Goal: Information Seeking & Learning: Learn about a topic

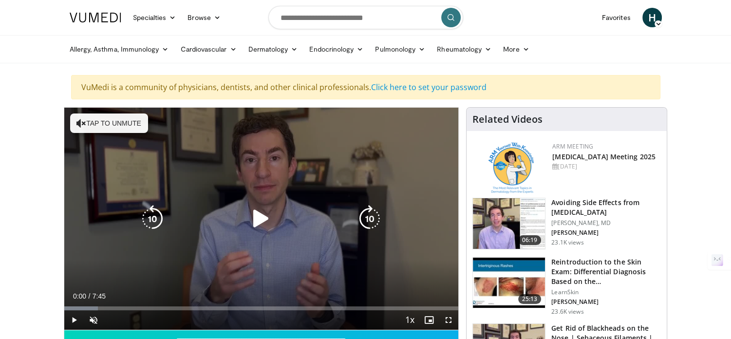
click at [265, 215] on icon "Video Player" at bounding box center [261, 218] width 27 height 27
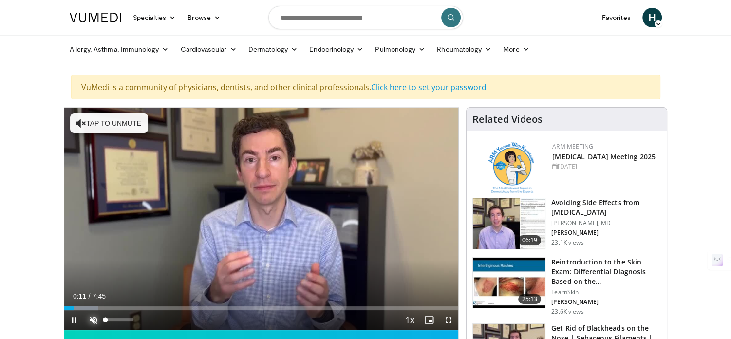
click at [94, 322] on span "Video Player" at bounding box center [93, 319] width 19 height 19
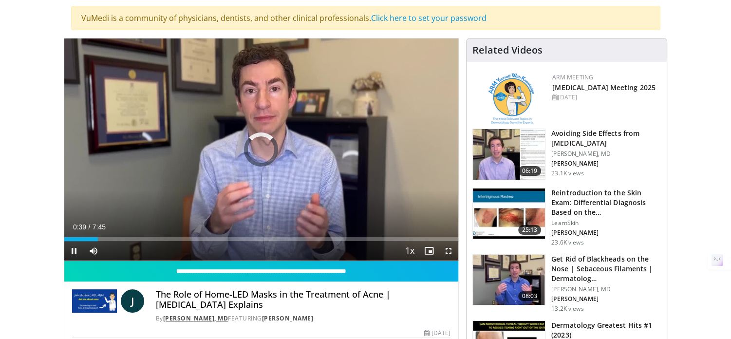
scroll to position [97, 0]
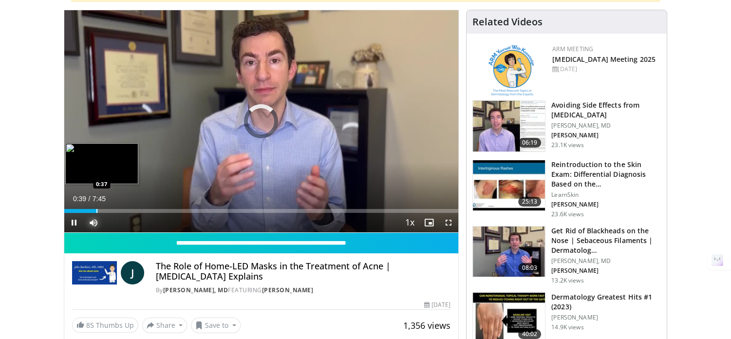
click at [96, 212] on div "Progress Bar" at bounding box center [96, 211] width 1 height 4
click at [99, 212] on div "Loaded : 8.56% 0:39 0:42" at bounding box center [261, 211] width 395 height 4
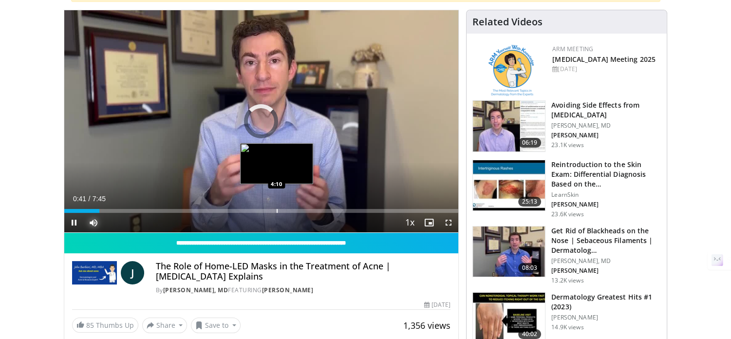
click at [277, 210] on div "Progress Bar" at bounding box center [277, 211] width 1 height 4
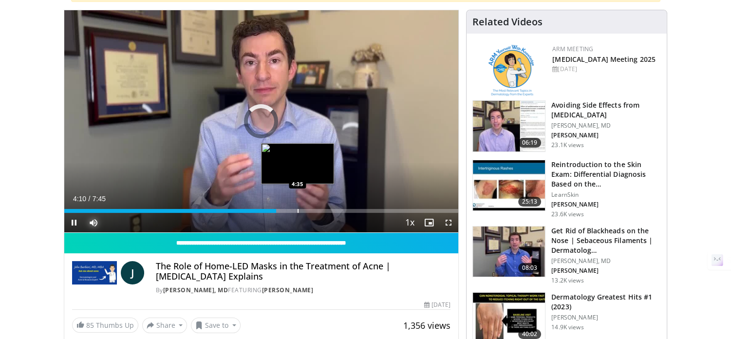
click at [299, 209] on div "Progress Bar" at bounding box center [298, 211] width 1 height 4
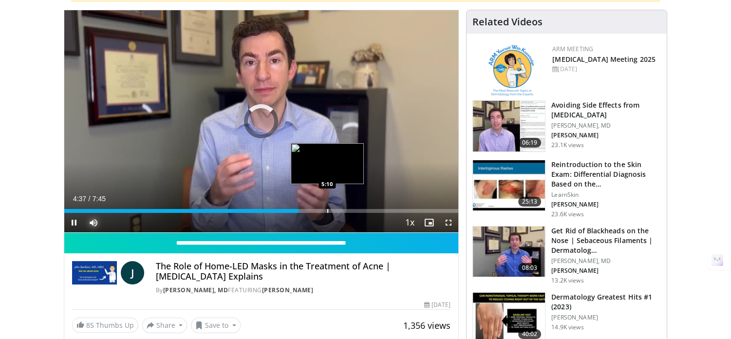
click at [326, 206] on div "Loaded : 0.00% 4:37 5:10" at bounding box center [261, 208] width 395 height 9
click at [346, 209] on div "Progress Bar" at bounding box center [346, 211] width 1 height 4
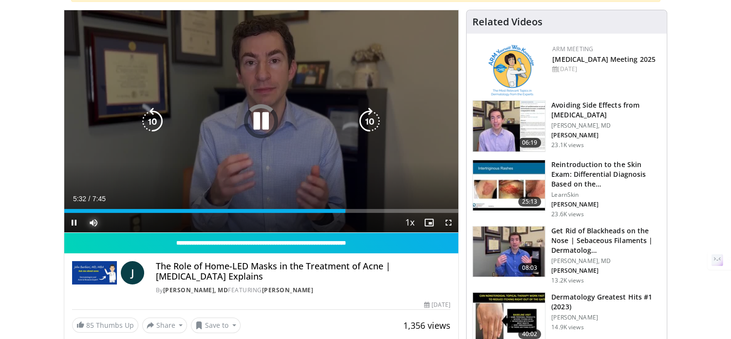
click at [361, 208] on div "Loaded : 0.00% 5:32 5:50" at bounding box center [261, 208] width 395 height 9
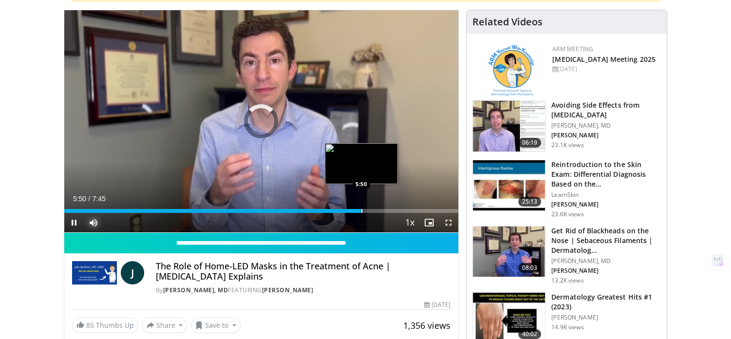
click at [373, 210] on div "Loaded : 0.00% 5:50 5:50" at bounding box center [261, 211] width 395 height 4
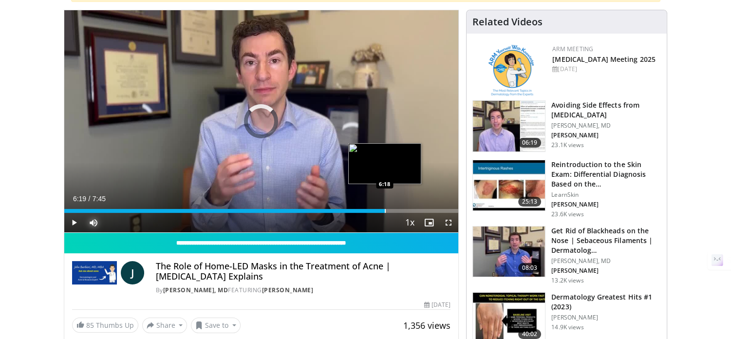
click at [385, 209] on div "Progress Bar" at bounding box center [385, 211] width 1 height 4
click at [406, 209] on div "Progress Bar" at bounding box center [406, 211] width 1 height 4
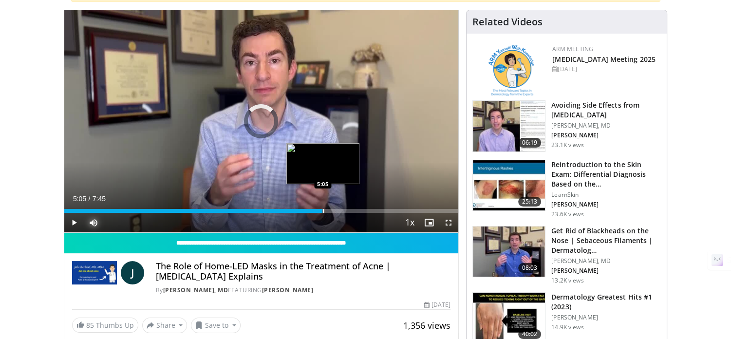
click at [323, 210] on div "Progress Bar" at bounding box center [323, 211] width 1 height 4
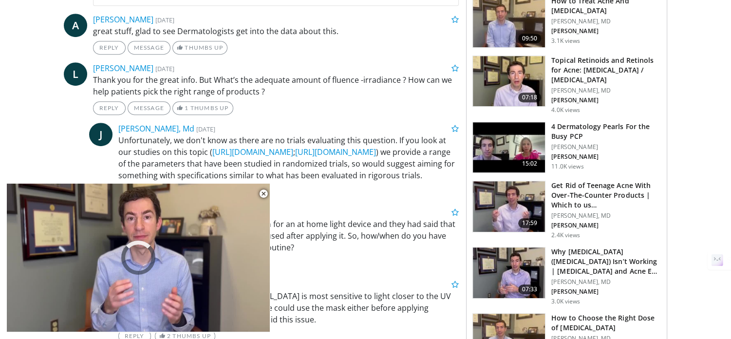
scroll to position [536, 0]
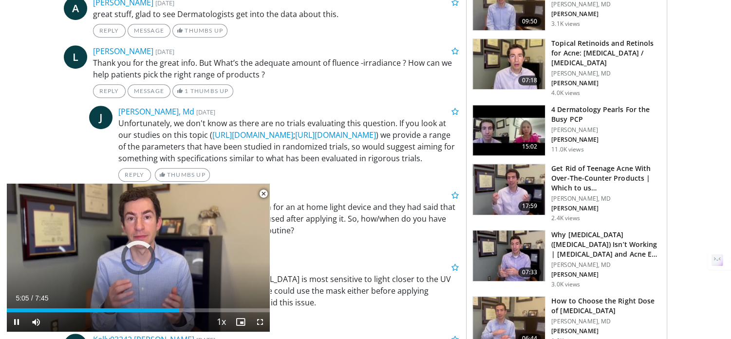
click at [264, 194] on span "Video Player" at bounding box center [263, 193] width 19 height 19
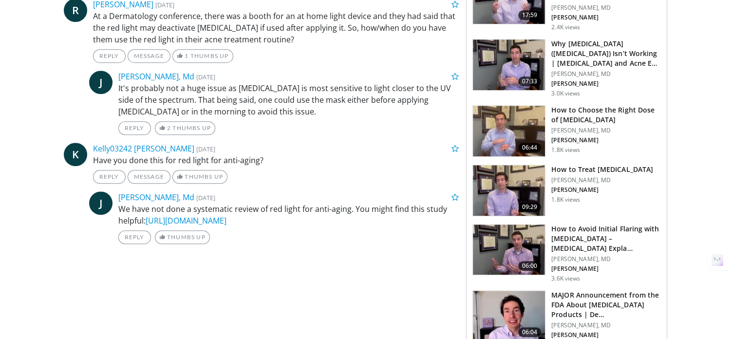
scroll to position [752, 0]
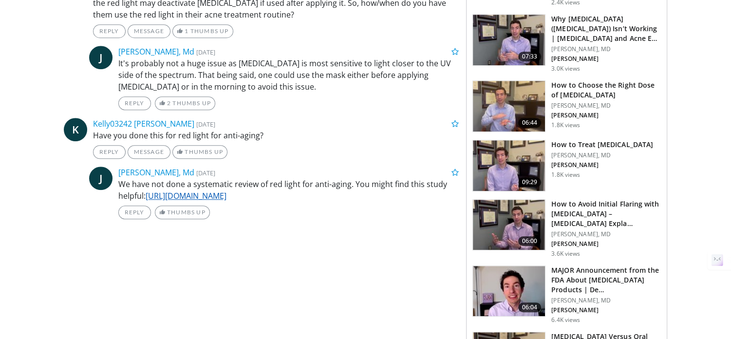
click at [227, 201] on link "[URL][DOMAIN_NAME]" at bounding box center [186, 196] width 81 height 11
